Goal: Navigation & Orientation: Find specific page/section

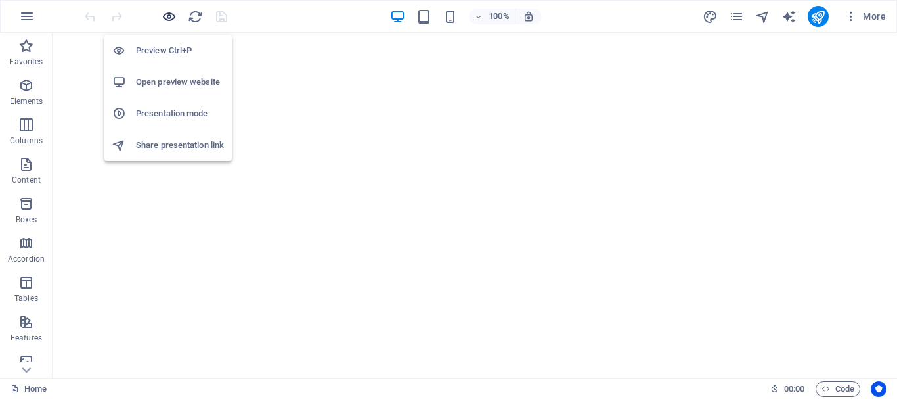
click at [168, 13] on icon "button" at bounding box center [169, 16] width 15 height 15
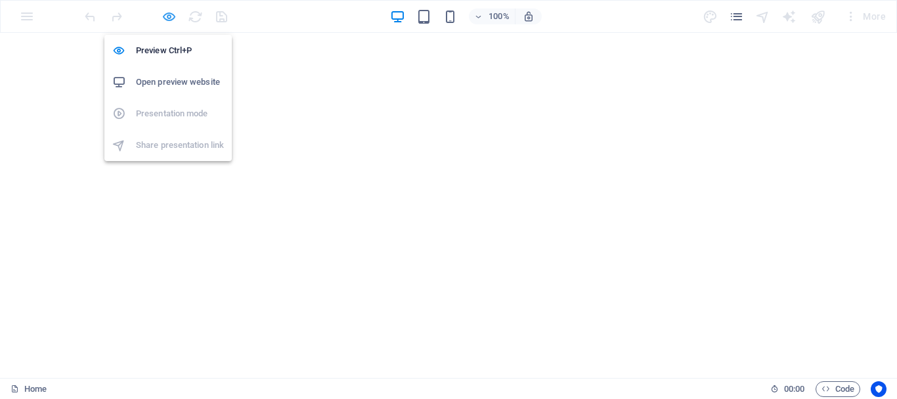
click at [173, 16] on icon "button" at bounding box center [169, 16] width 15 height 15
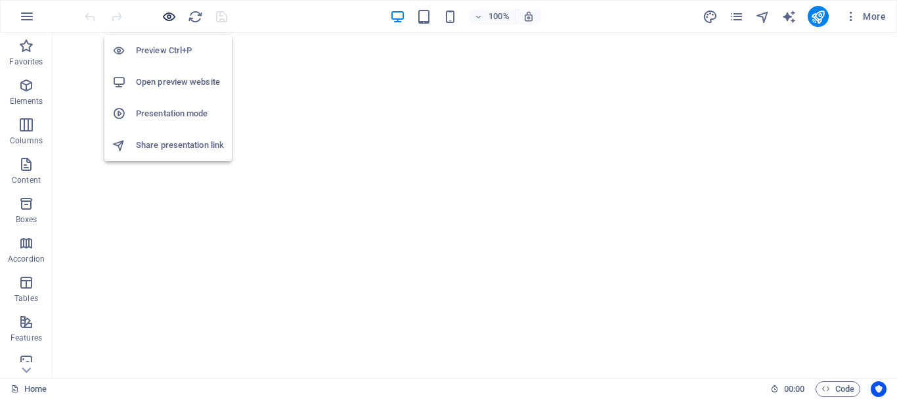
click at [167, 17] on icon "button" at bounding box center [169, 16] width 15 height 15
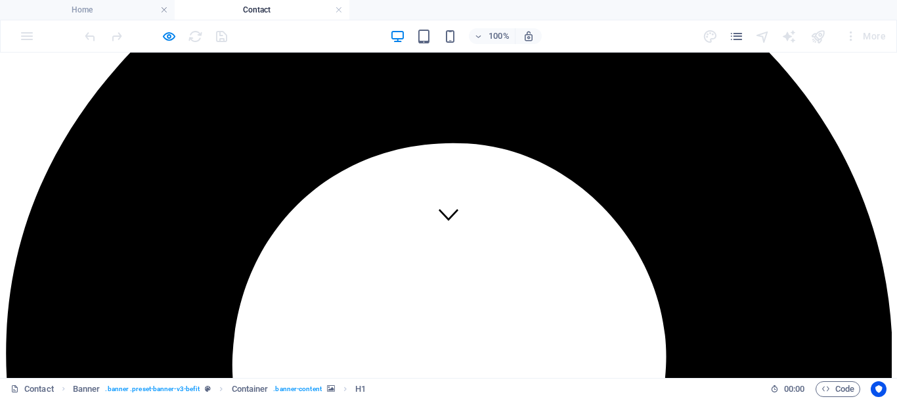
scroll to position [328, 0]
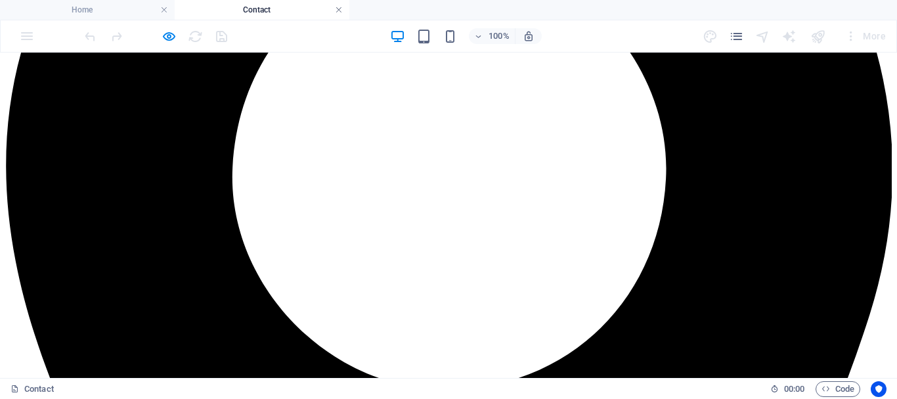
click at [337, 11] on link at bounding box center [339, 10] width 8 height 12
